Goal: Navigation & Orientation: Go to known website

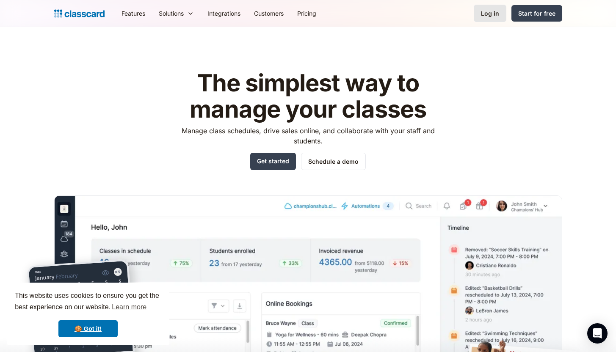
click at [322, 14] on div "Log in" at bounding box center [490, 13] width 18 height 9
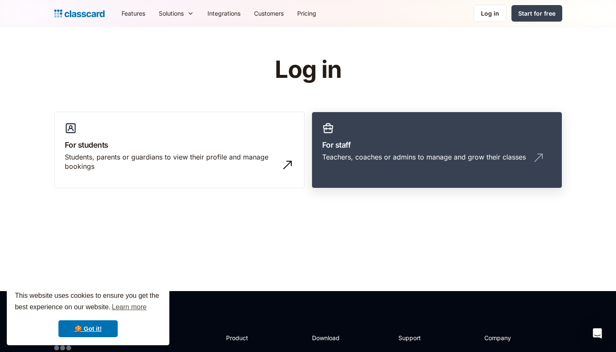
click at [344, 159] on div "Teachers, coaches or admins to manage and grow their classes" at bounding box center [423, 156] width 203 height 9
